Goal: Transaction & Acquisition: Purchase product/service

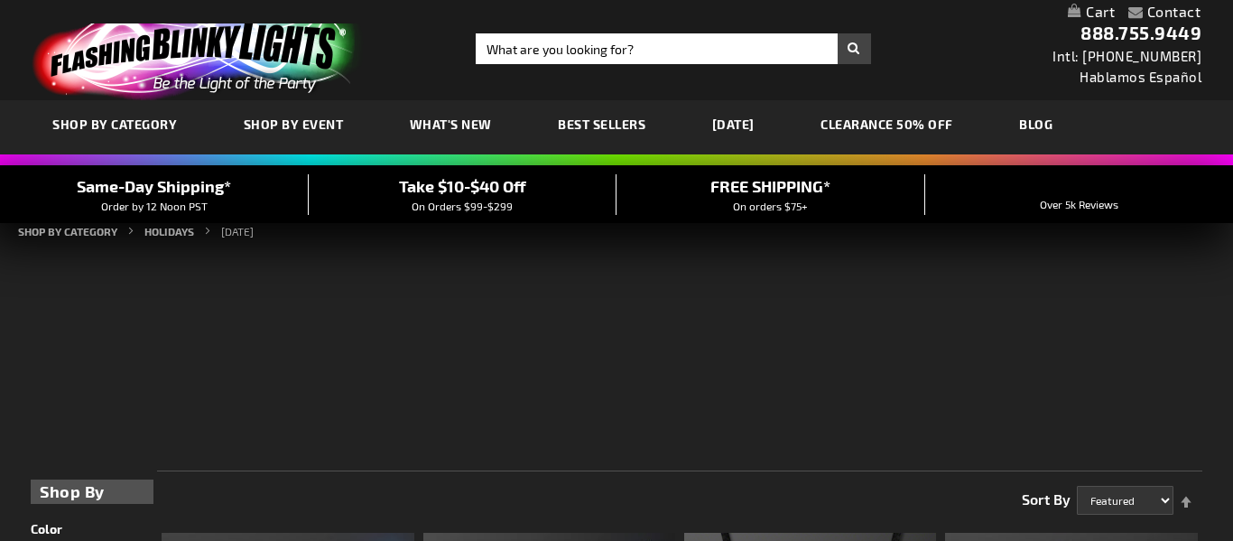
click at [746, 121] on link "[DATE]" at bounding box center [734, 124] width 70 height 60
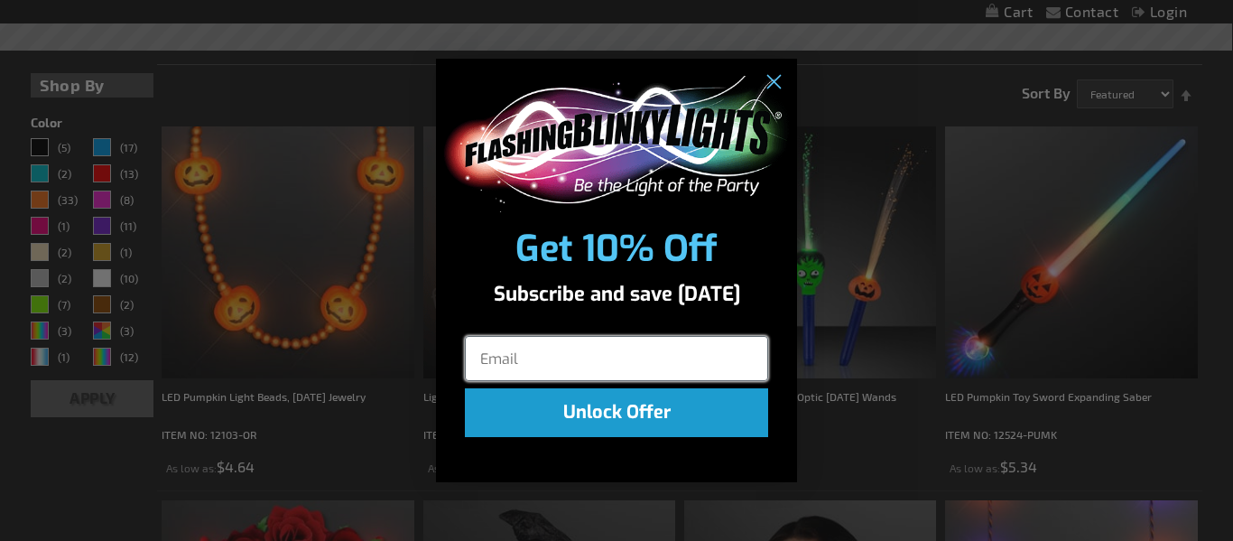
scroll to position [445, 0]
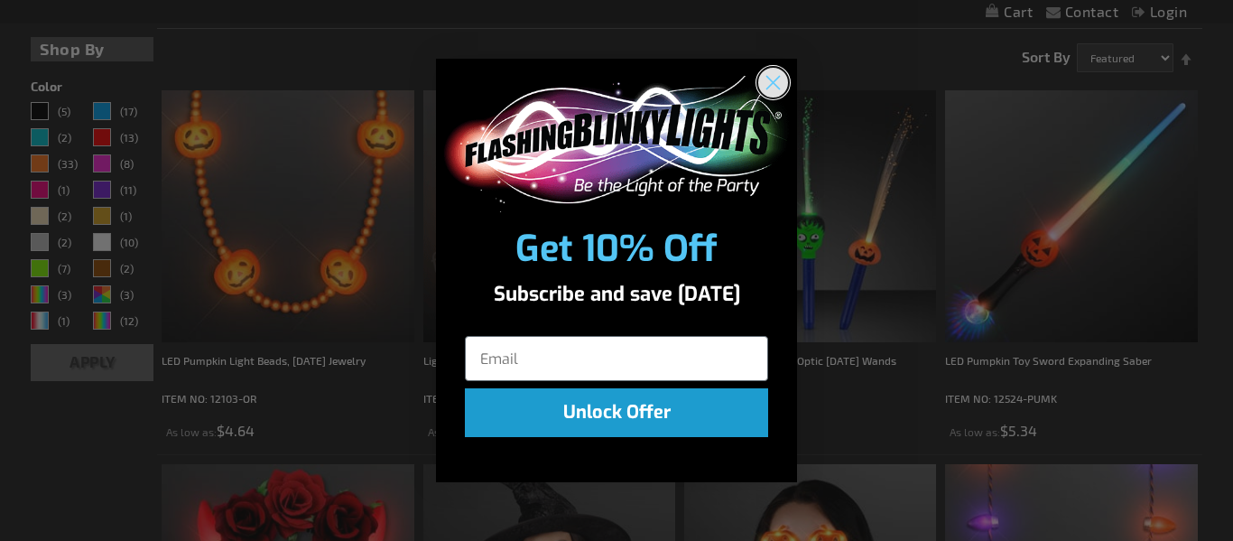
click at [777, 83] on circle "Close dialog" at bounding box center [773, 83] width 30 height 30
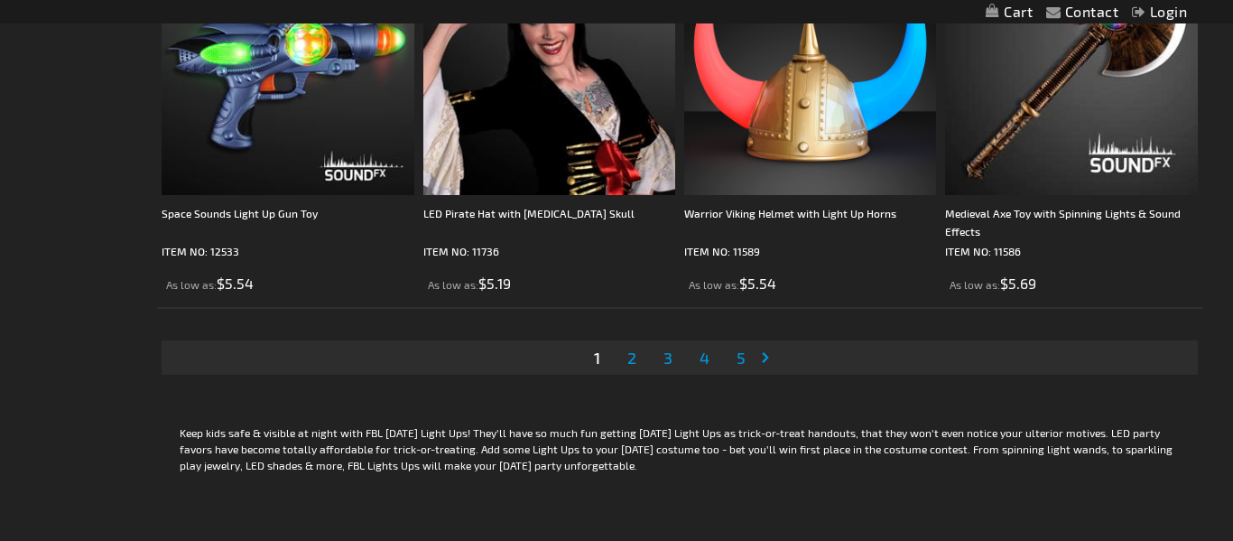
scroll to position [5897, 0]
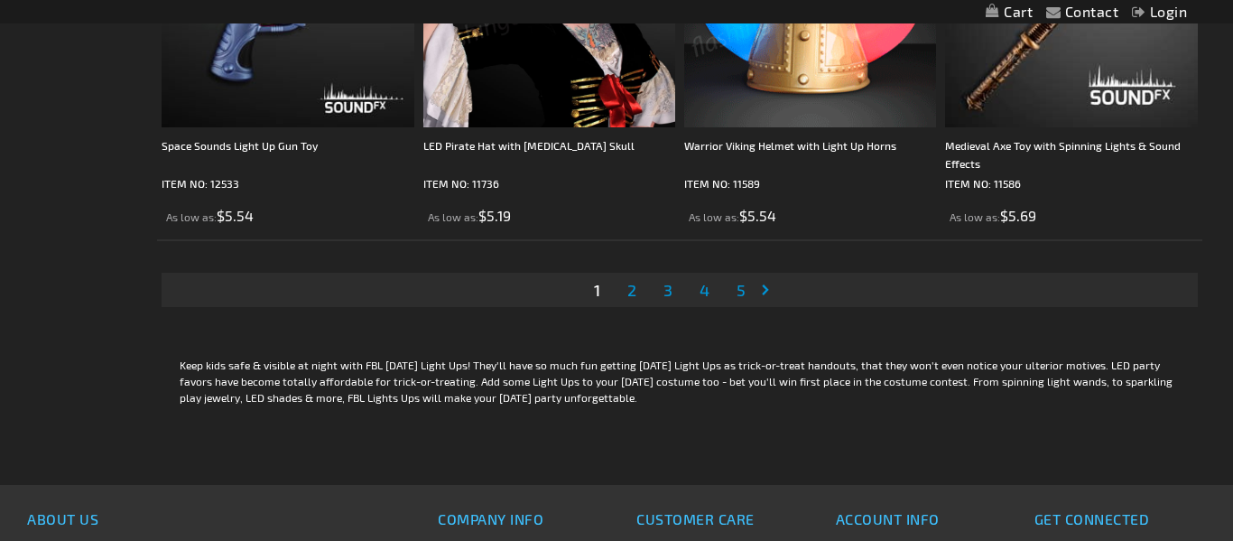
click at [632, 288] on span "2" at bounding box center [631, 290] width 9 height 20
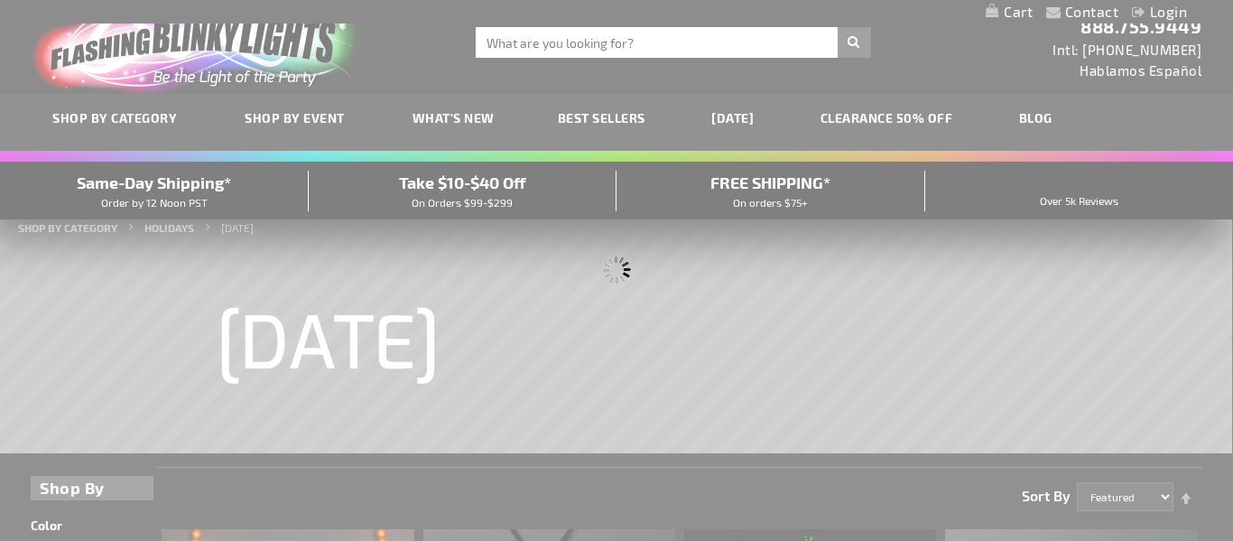
scroll to position [0, 0]
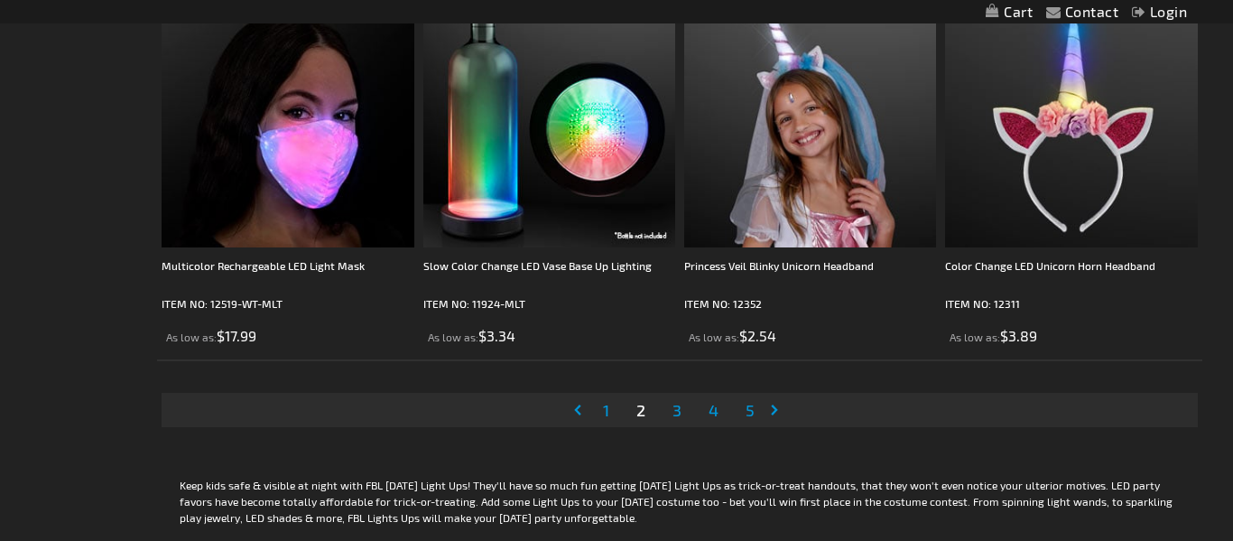
scroll to position [5813, 0]
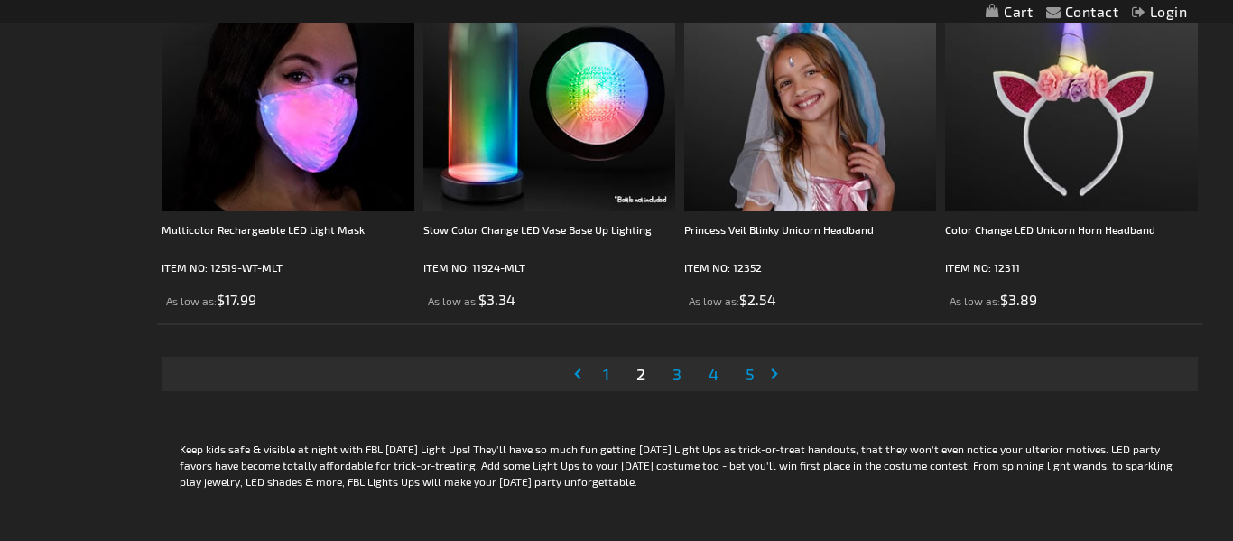
click at [681, 374] on link "Page 3" at bounding box center [677, 373] width 16 height 27
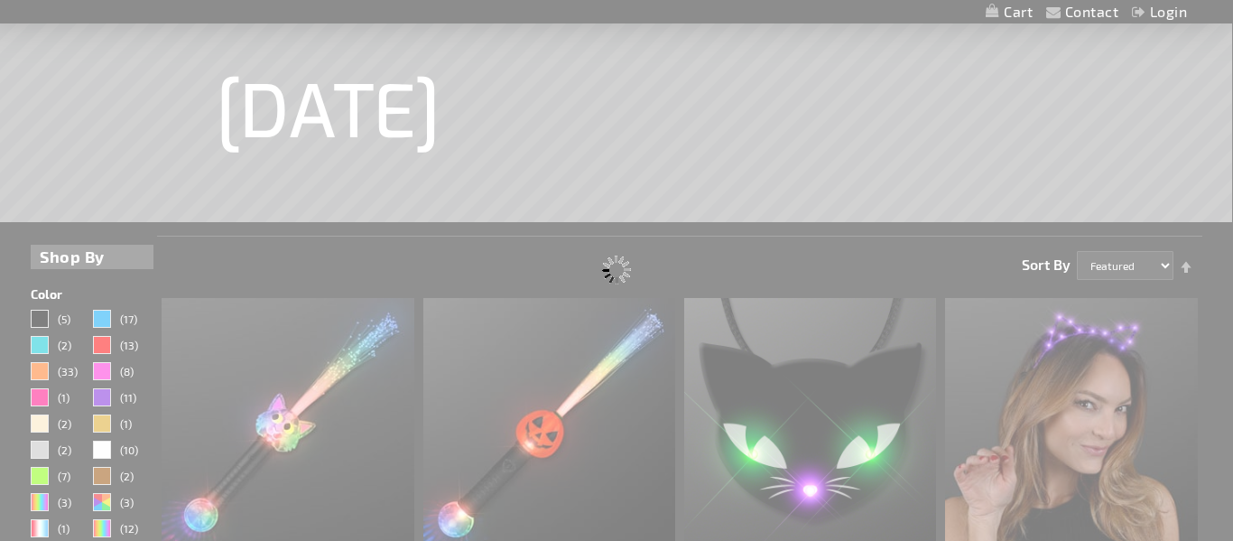
scroll to position [0, 0]
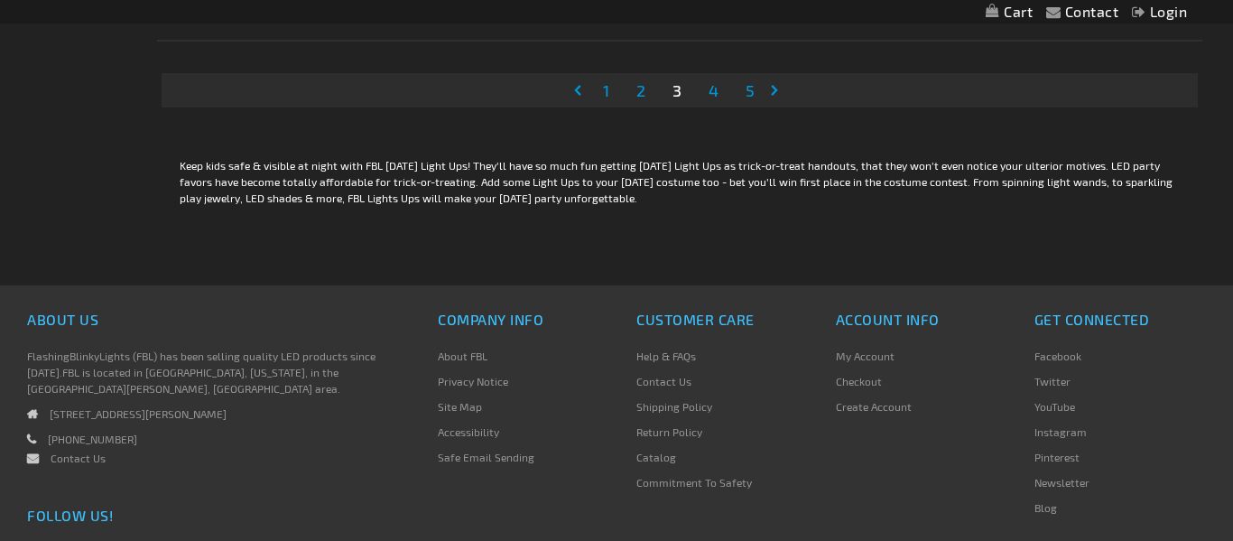
scroll to position [6095, 0]
click at [718, 100] on span "4" at bounding box center [714, 91] width 10 height 20
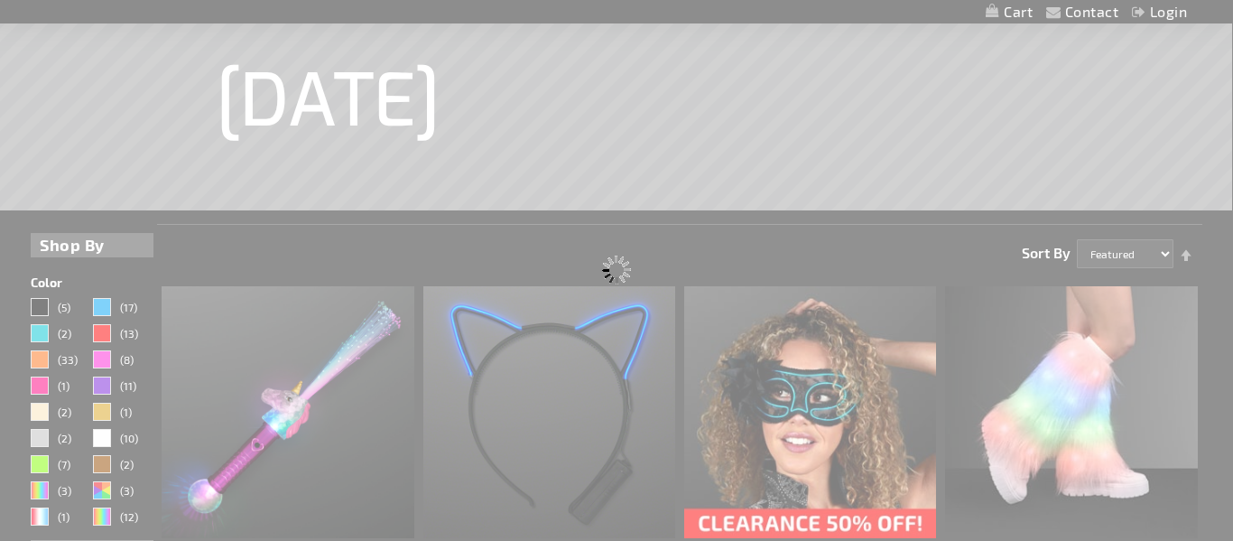
scroll to position [0, 0]
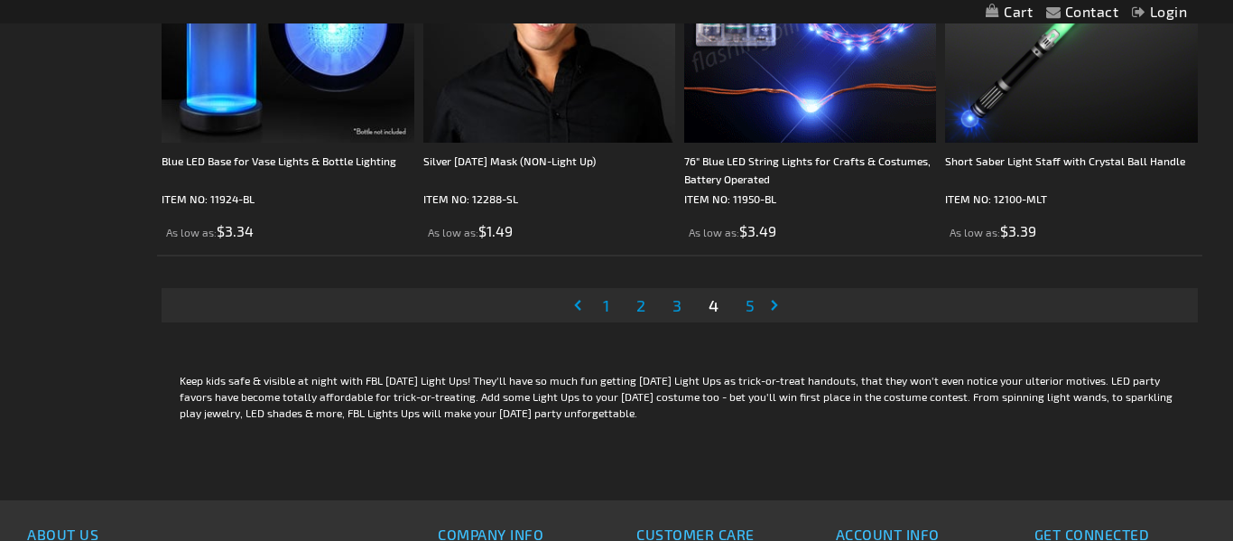
scroll to position [5957, 0]
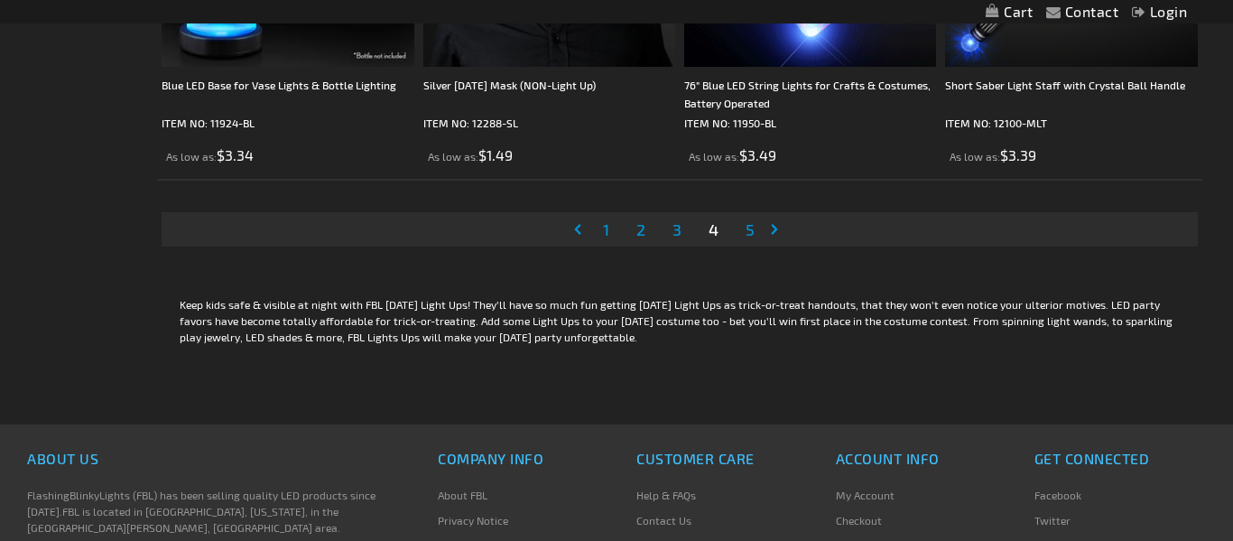
click at [754, 234] on span "5" at bounding box center [750, 229] width 9 height 20
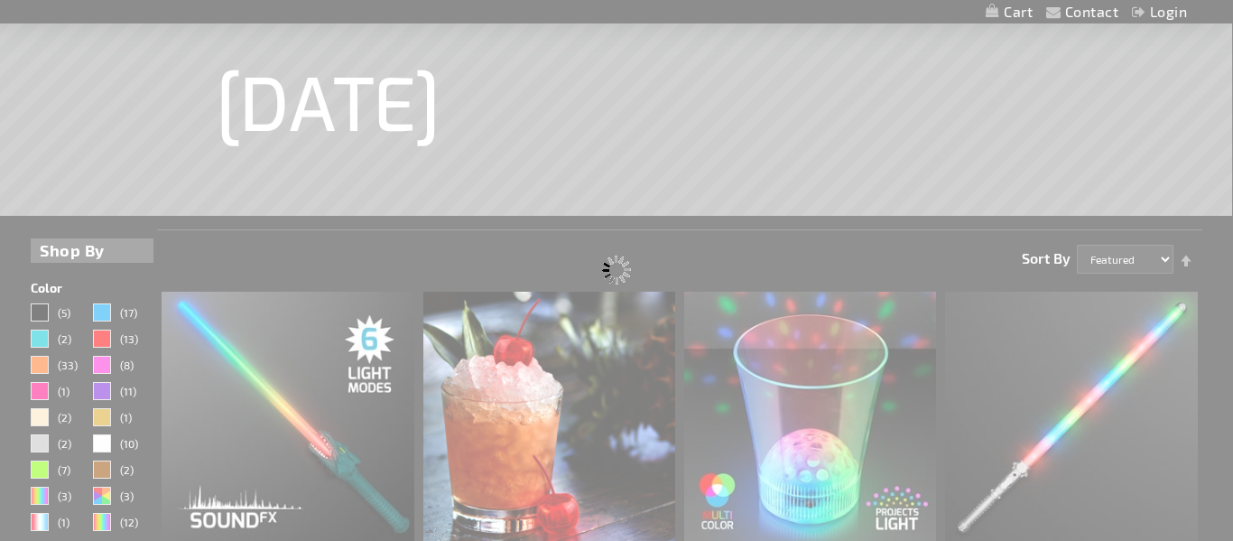
scroll to position [0, 0]
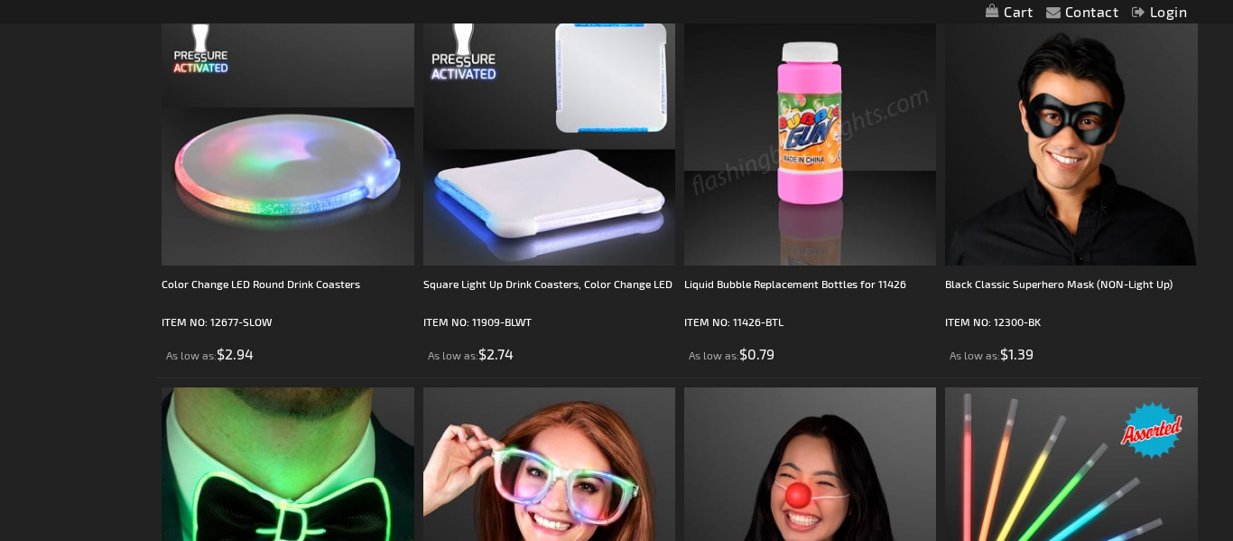
scroll to position [2513, 0]
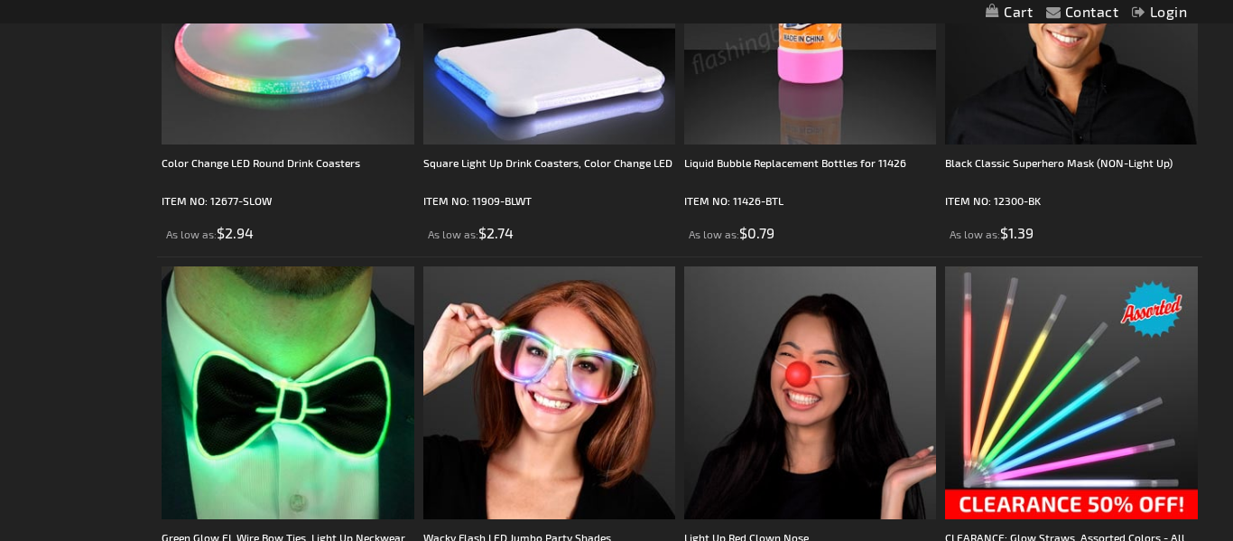
click at [813, 80] on img at bounding box center [810, 19] width 252 height 252
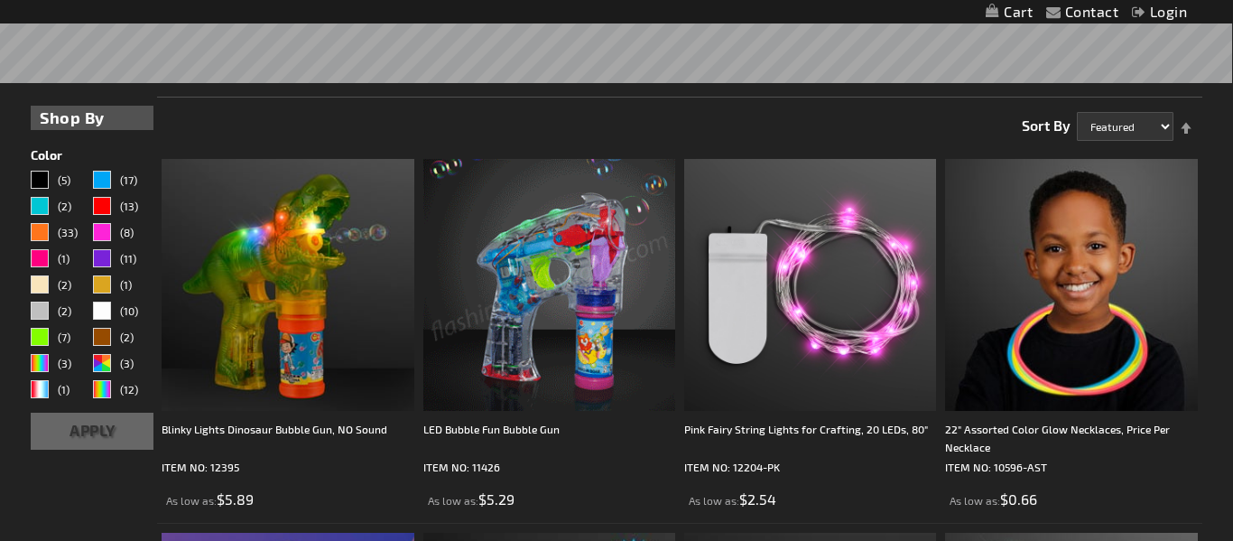
scroll to position [311, 0]
